Goal: Complete application form

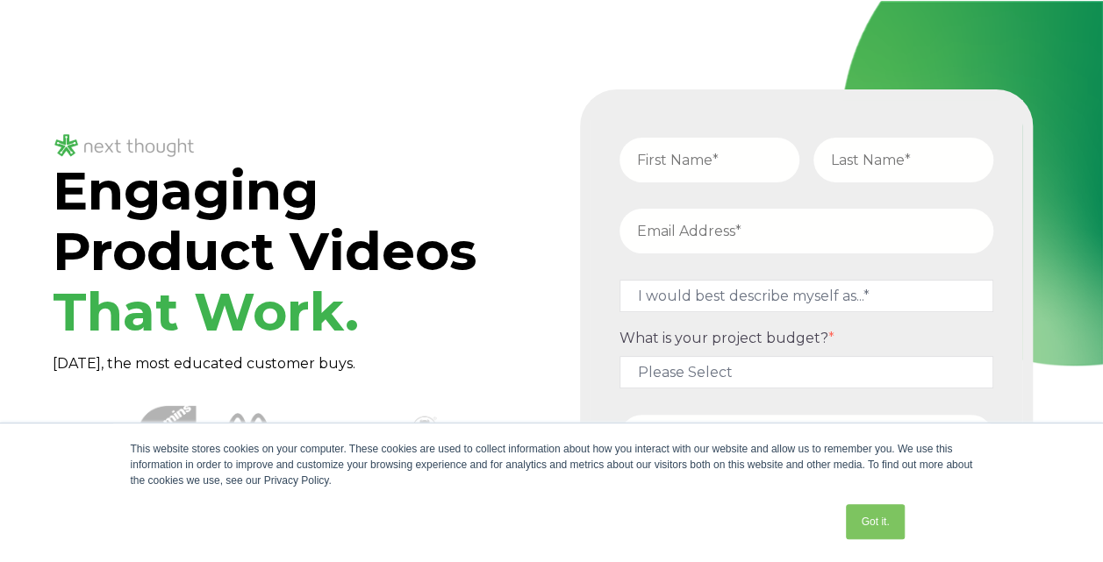
click at [647, 171] on input "text" at bounding box center [709, 160] width 180 height 45
type input "Will"
type input "[PERSON_NAME]"
type input "[EMAIL_ADDRESS][DOMAIN_NAME]"
type input "14073077582"
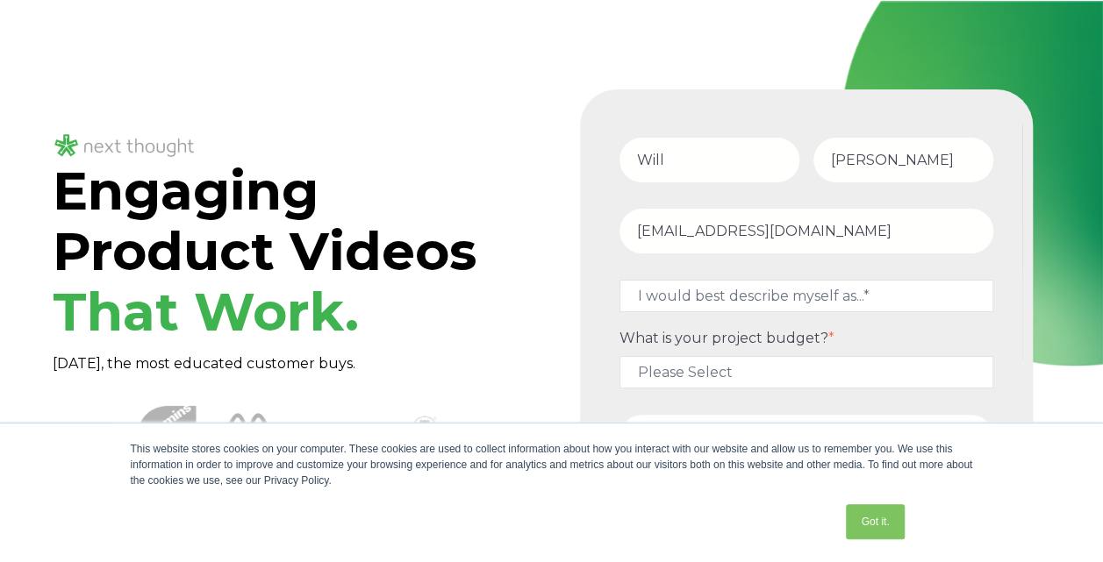
click at [576, 267] on div "[PERSON_NAME] [EMAIL_ADDRESS][DOMAIN_NAME] I would best describe myself as...* …" at bounding box center [806, 371] width 488 height 621
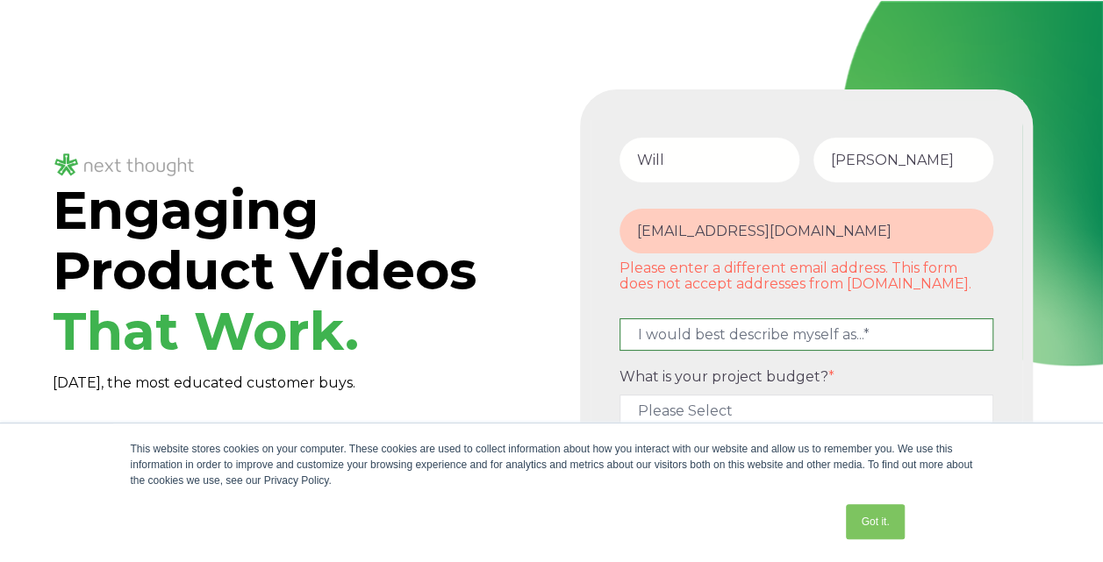
click at [716, 331] on select "I would best describe myself as...* Other I am an executive or owner of a compa…" at bounding box center [806, 334] width 374 height 32
select select "persona_10"
click at [619, 318] on select "I would best describe myself as...* Other I am an executive or owner of a compa…" at bounding box center [806, 334] width 374 height 32
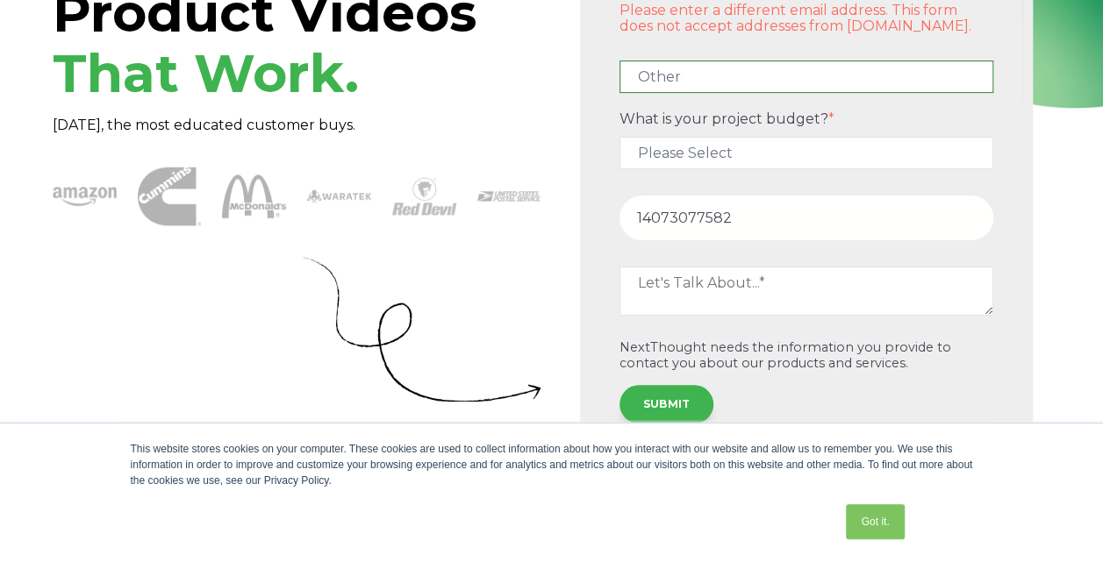
scroll to position [263, 0]
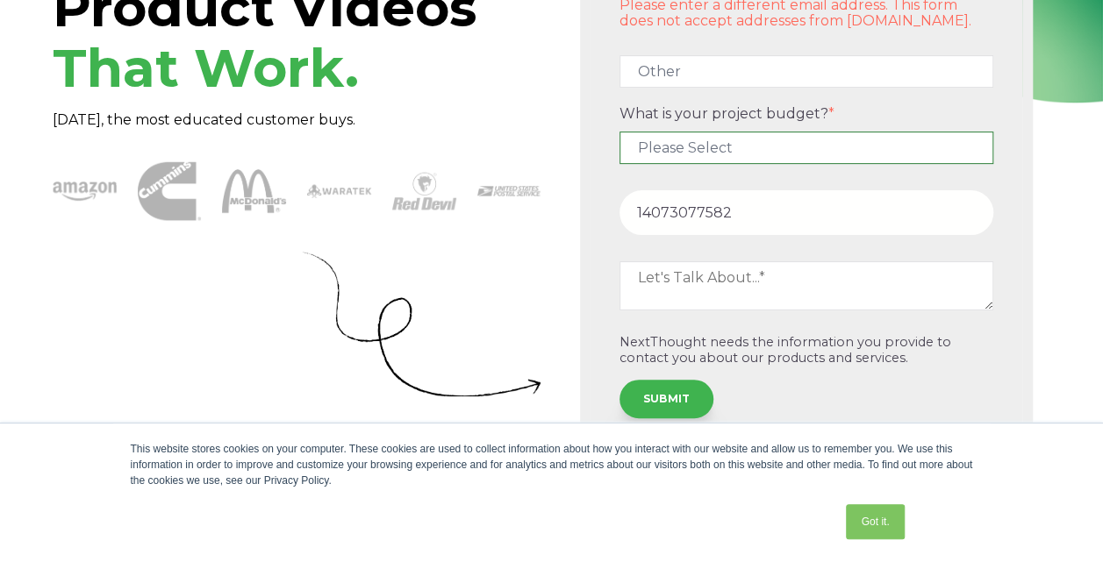
click at [725, 132] on select "Please Select $5,000 - $15,000 $15,000 - $25,000 $25,000 - $50,000 $50,000+" at bounding box center [806, 148] width 374 height 32
click at [730, 153] on select "Please Select $5,000 - $15,000 $15,000 - $25,000 $25,000 - $50,000 $50,000+" at bounding box center [806, 148] width 374 height 32
click at [689, 138] on select "Please Select $5,000 - $15,000 $15,000 - $25,000 $25,000 - $50,000 $50,000+" at bounding box center [806, 148] width 374 height 32
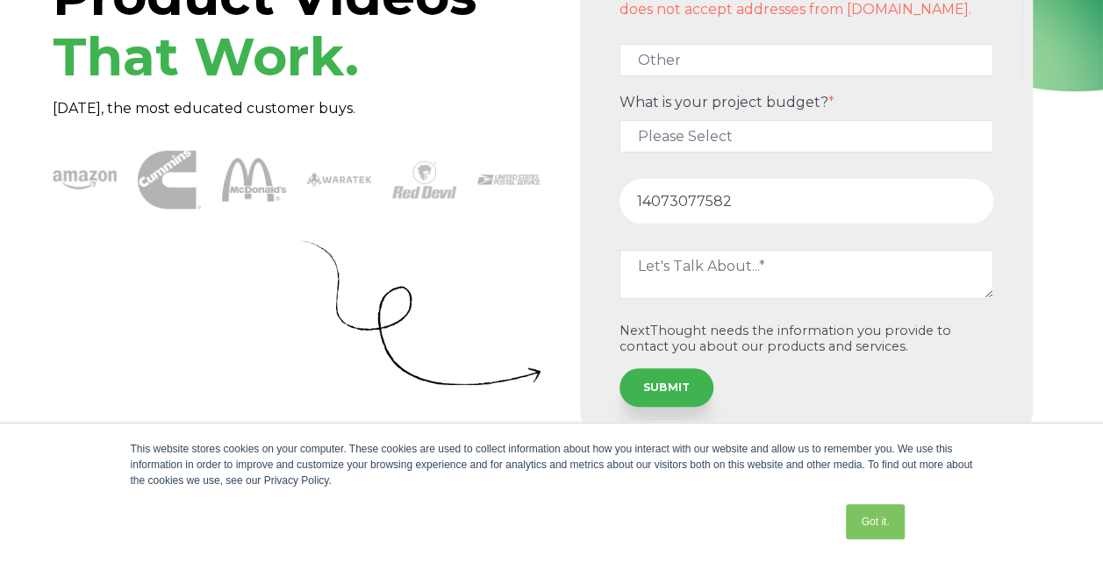
click at [462, 205] on div at bounding box center [297, 180] width 488 height 64
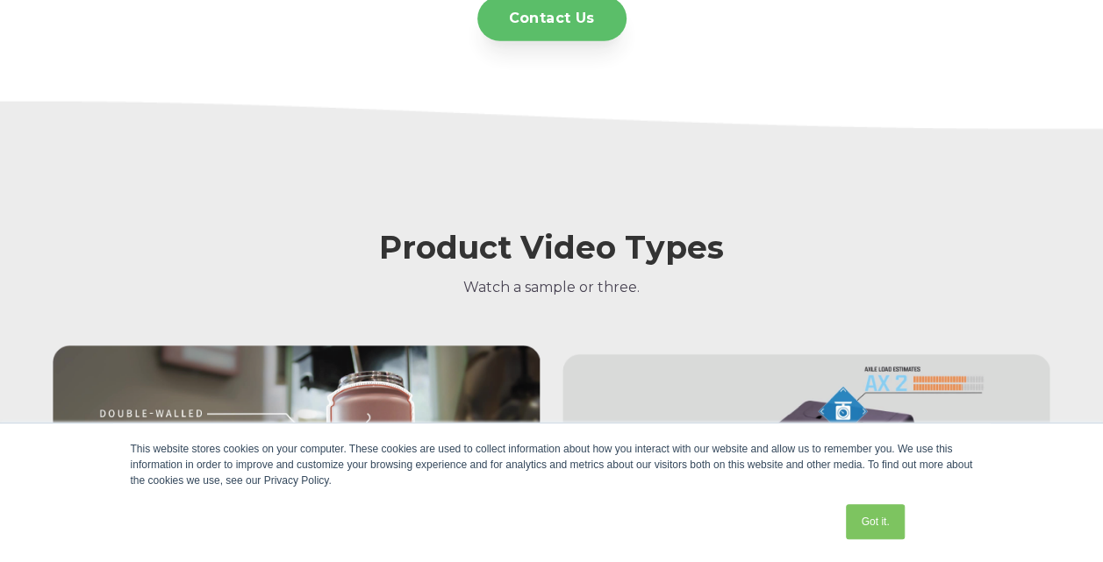
click at [567, 21] on link "Contact Us" at bounding box center [551, 18] width 149 height 45
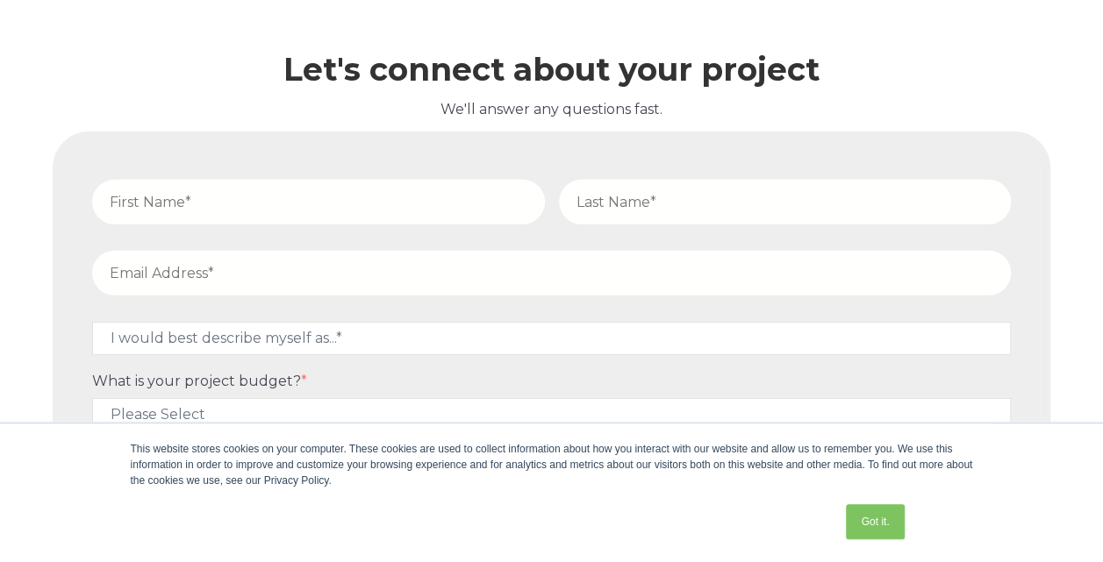
scroll to position [5908, 0]
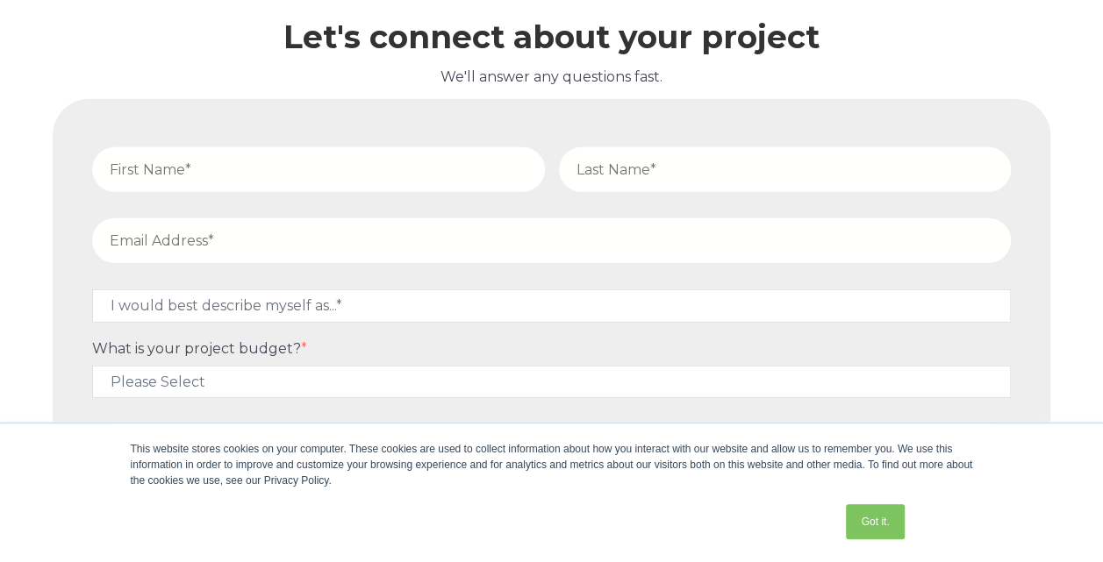
click at [316, 132] on form "I would best describe myself as...* Other I am an executive or owner of a compa…" at bounding box center [551, 388] width 976 height 557
click at [359, 166] on input "text" at bounding box center [318, 169] width 453 height 45
type input "Will"
type input "[PERSON_NAME]"
type input "[EMAIL_ADDRESS][DOMAIN_NAME]"
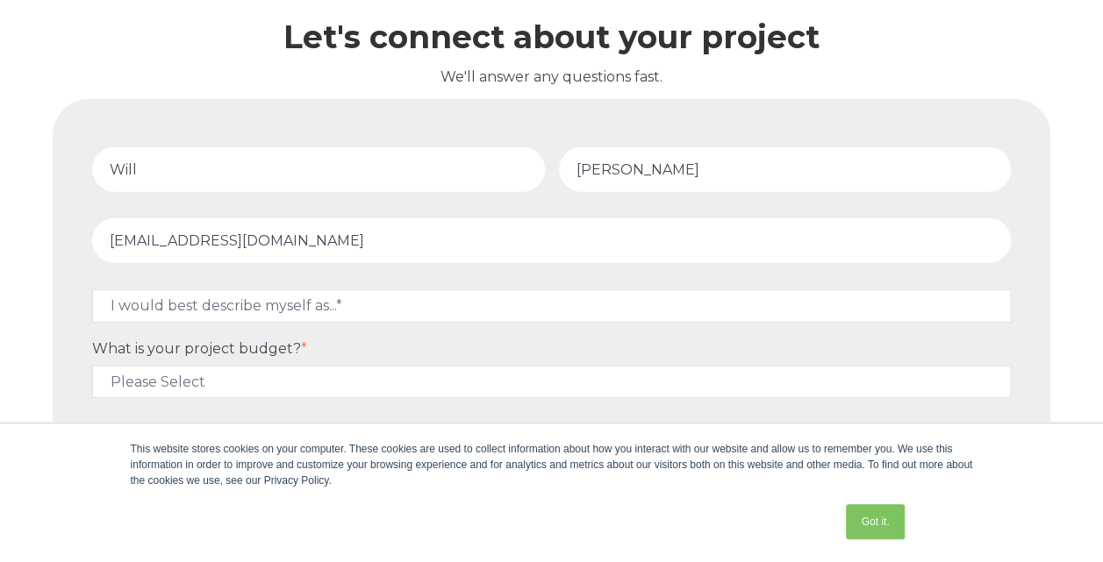
type input "14073077582"
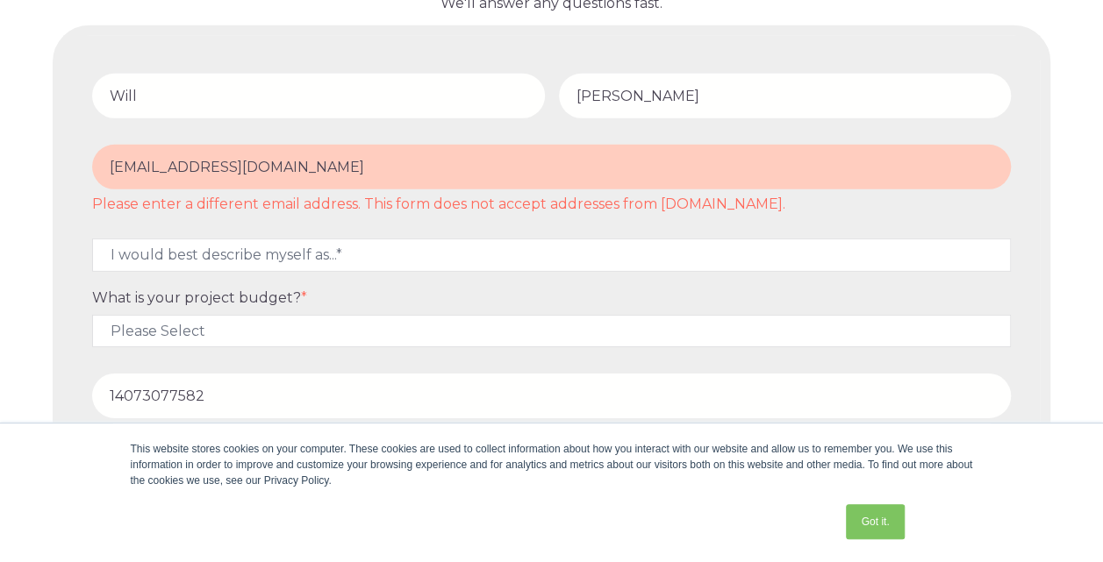
scroll to position [6083, 0]
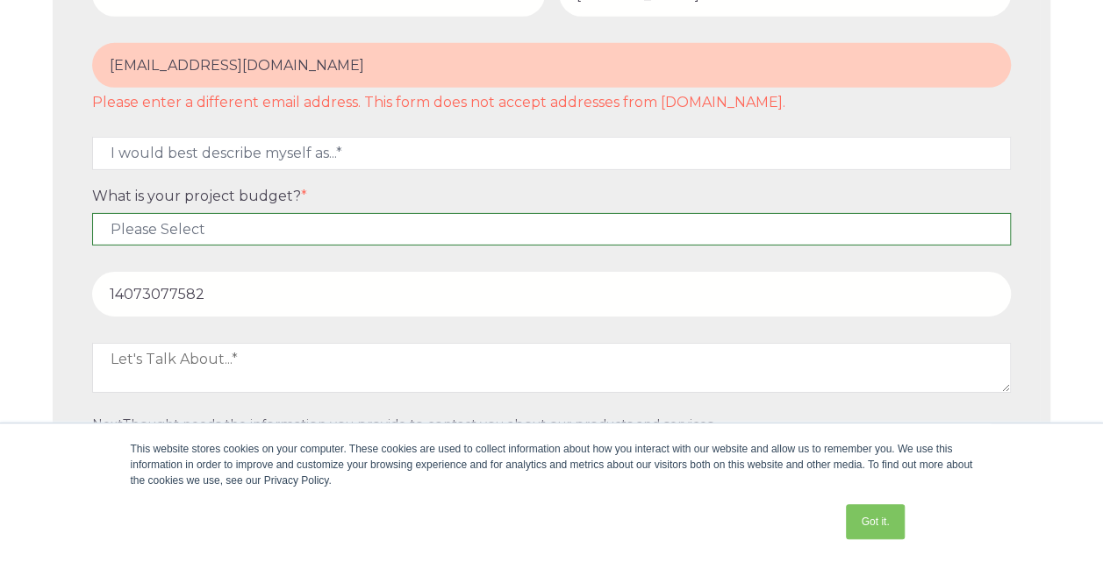
click at [330, 215] on select "Please Select $5,000 - $15,000 $15,000 - $25,000 $25,000 - $50,000 $50,000+" at bounding box center [551, 229] width 919 height 32
click at [330, 214] on select "Please Select $5,000 - $15,000 $15,000 - $25,000 $25,000 - $50,000 $50,000+" at bounding box center [551, 229] width 919 height 32
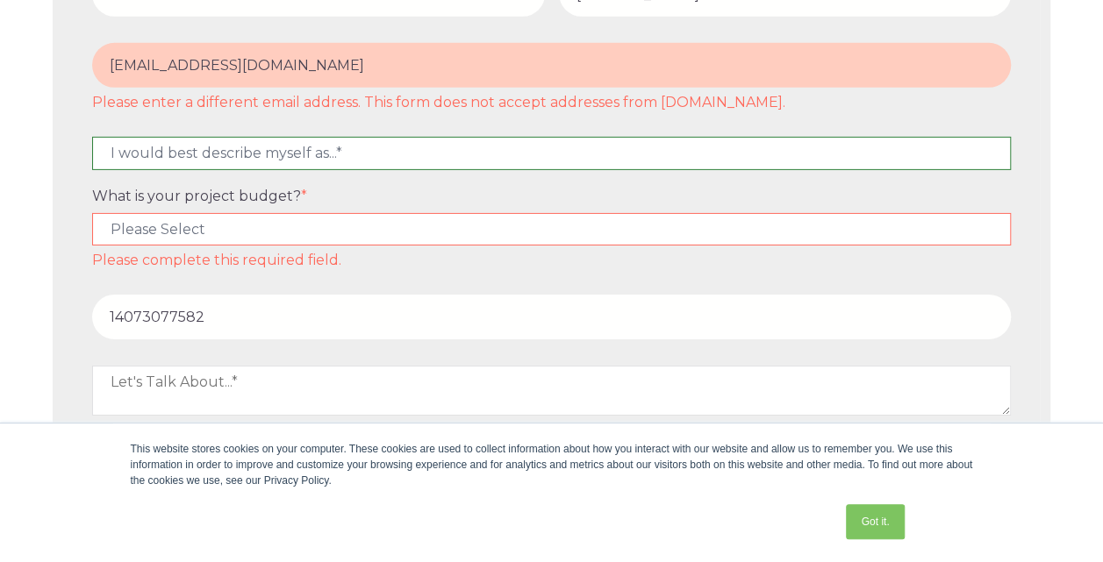
click at [342, 167] on select "I would best describe myself as...* Other I am an executive or owner of a compa…" at bounding box center [551, 153] width 919 height 32
click at [331, 147] on select "I would best describe myself as...* Other I am an executive or owner of a compa…" at bounding box center [551, 153] width 919 height 32
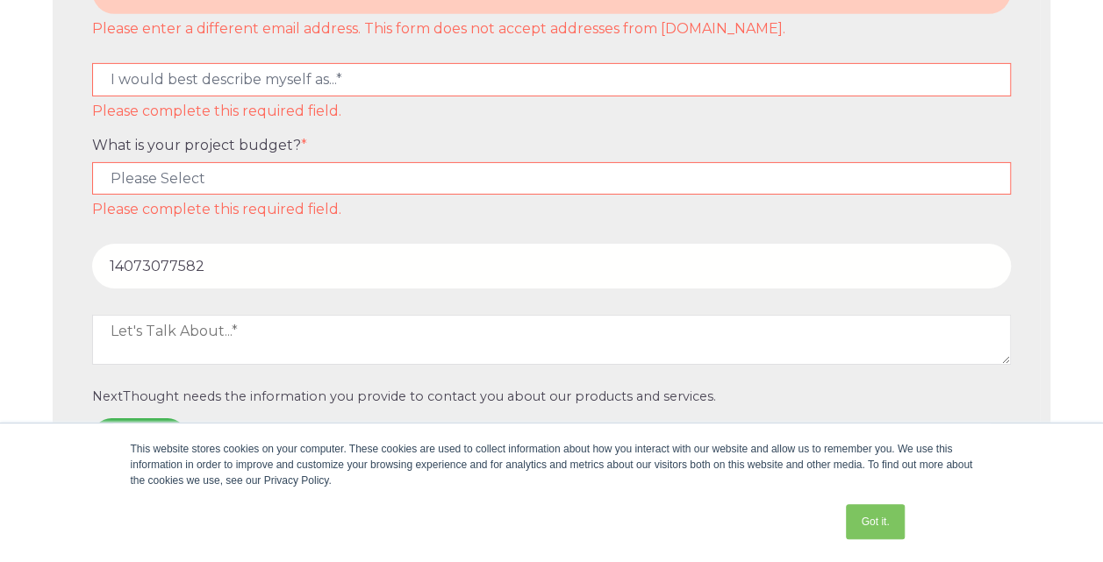
click at [379, 411] on form "[PERSON_NAME] [EMAIL_ADDRESS][DOMAIN_NAME] Please enter a different email addre…" at bounding box center [551, 173] width 976 height 625
click at [887, 522] on link "Got it." at bounding box center [875, 521] width 58 height 35
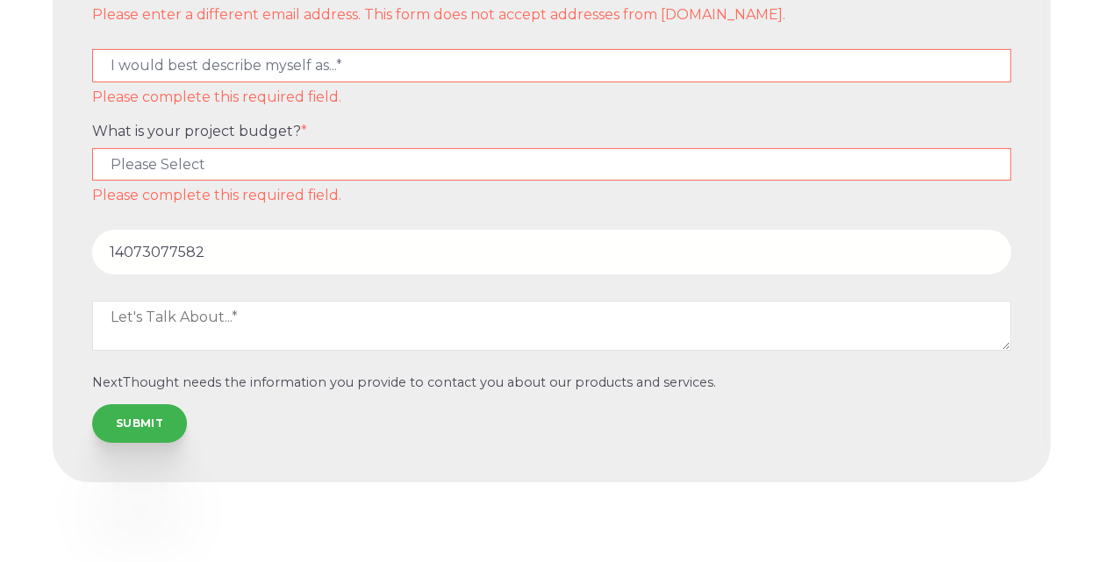
scroll to position [6180, 0]
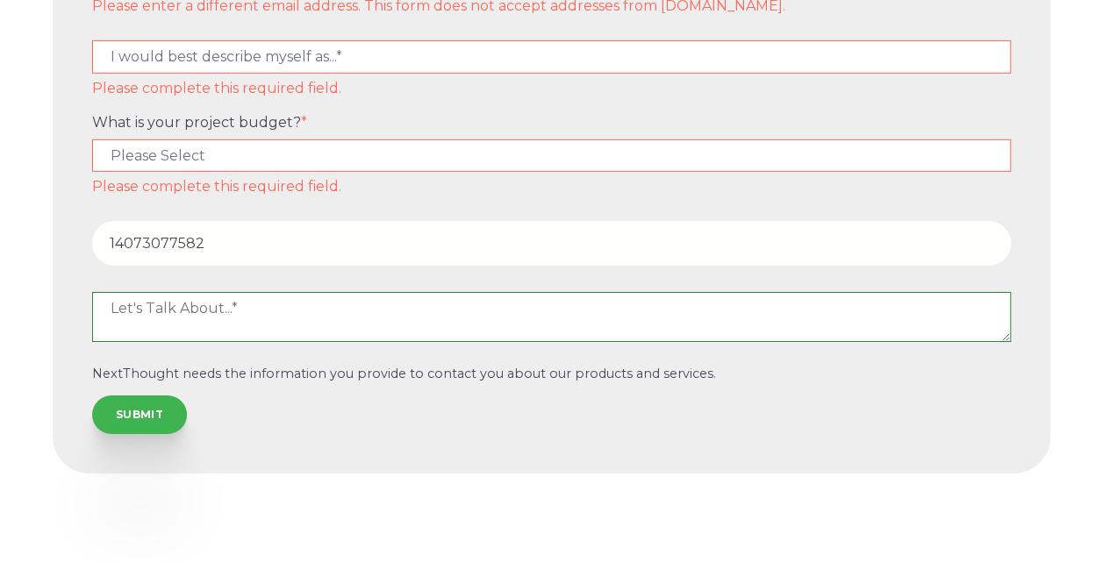
click at [495, 304] on textarea at bounding box center [551, 316] width 919 height 49
